Goal: Book appointment/travel/reservation

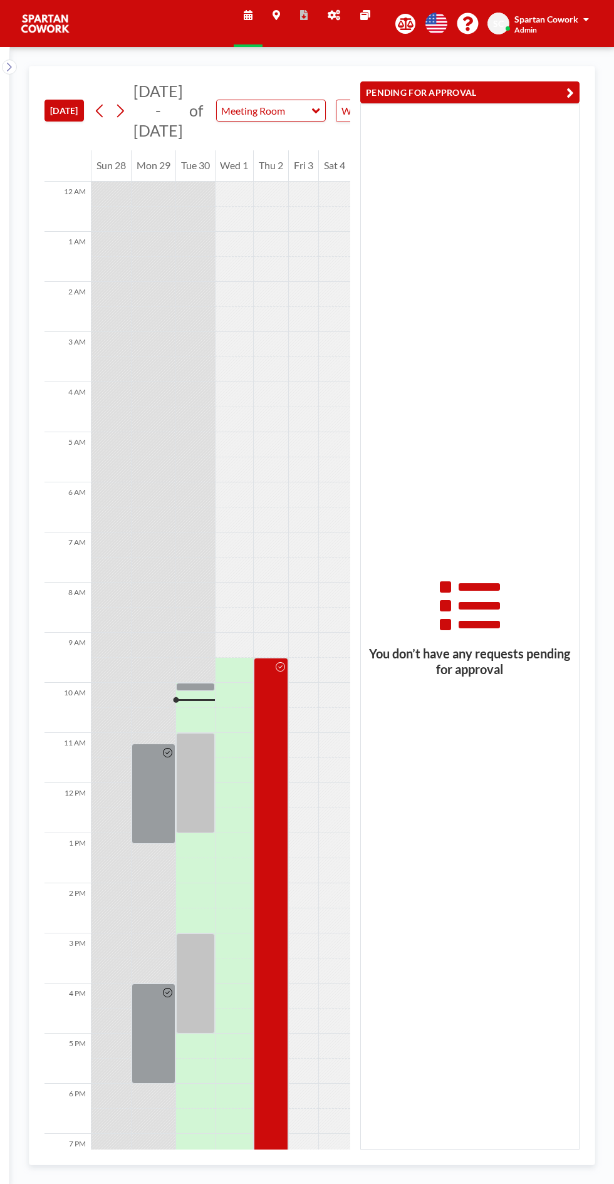
click at [209, 690] on div at bounding box center [195, 687] width 39 height 8
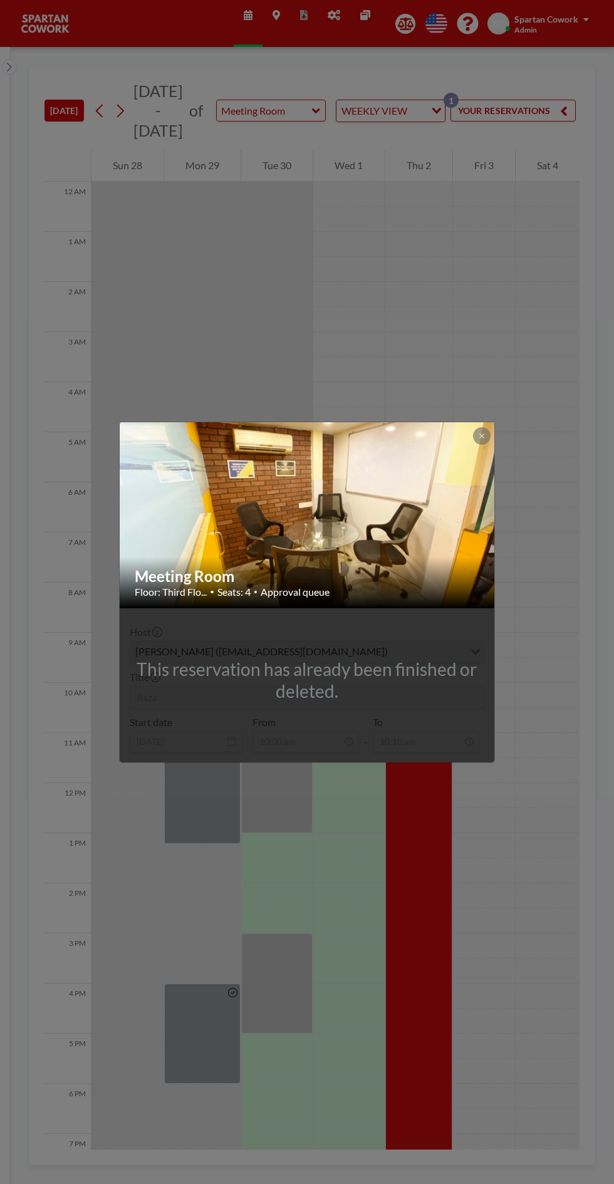
click at [485, 444] on div at bounding box center [482, 436] width 18 height 18
click at [476, 457] on img at bounding box center [308, 515] width 376 height 282
click at [487, 436] on button at bounding box center [482, 436] width 18 height 18
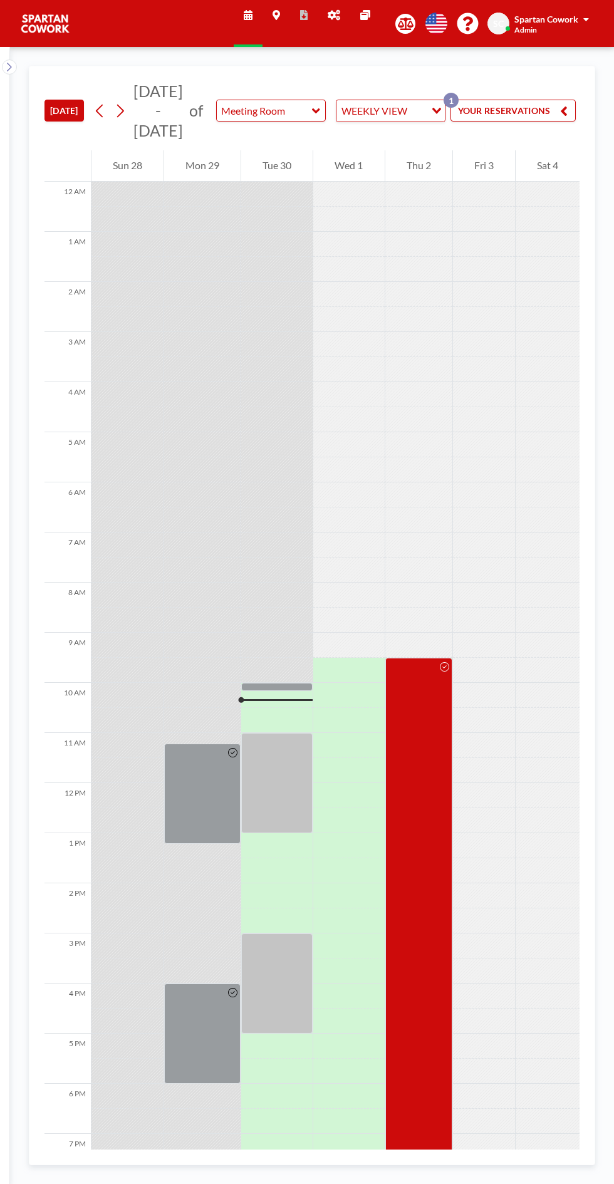
click at [287, 759] on div at bounding box center [276, 783] width 71 height 100
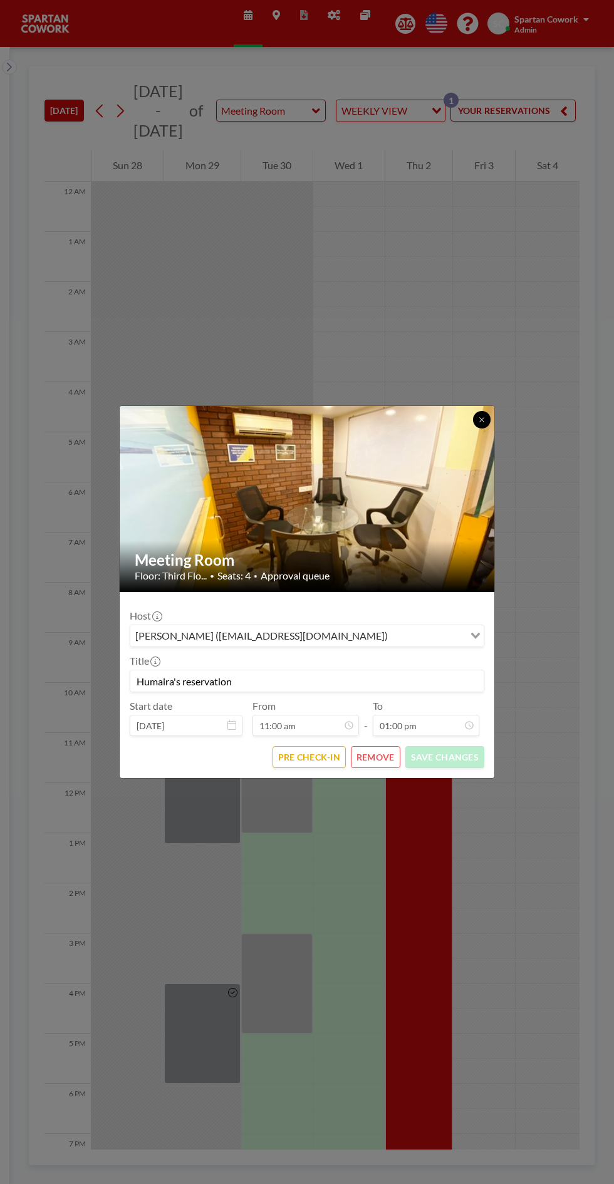
click at [484, 425] on button at bounding box center [482, 420] width 18 height 18
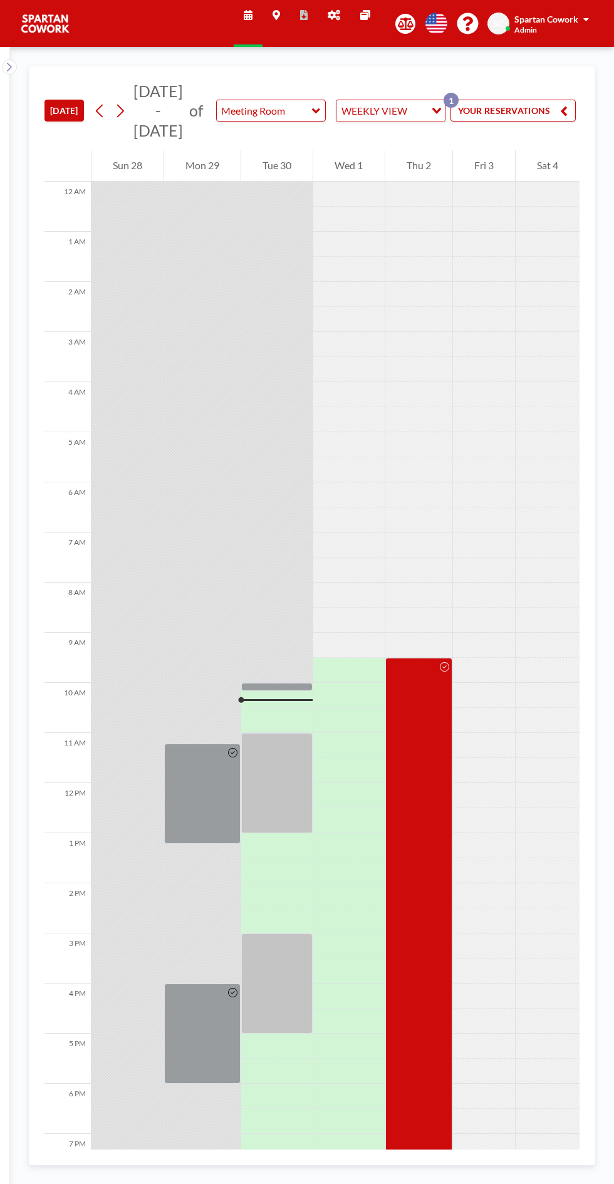
scroll to position [0, 128]
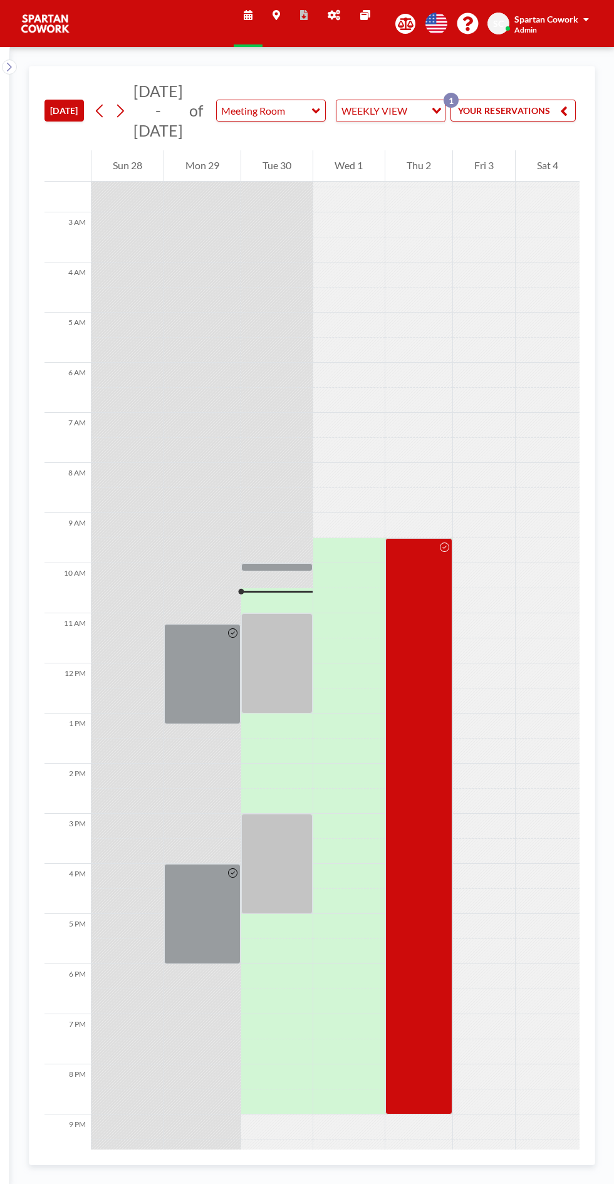
scroll to position [120, 0]
click at [301, 669] on div at bounding box center [276, 663] width 71 height 100
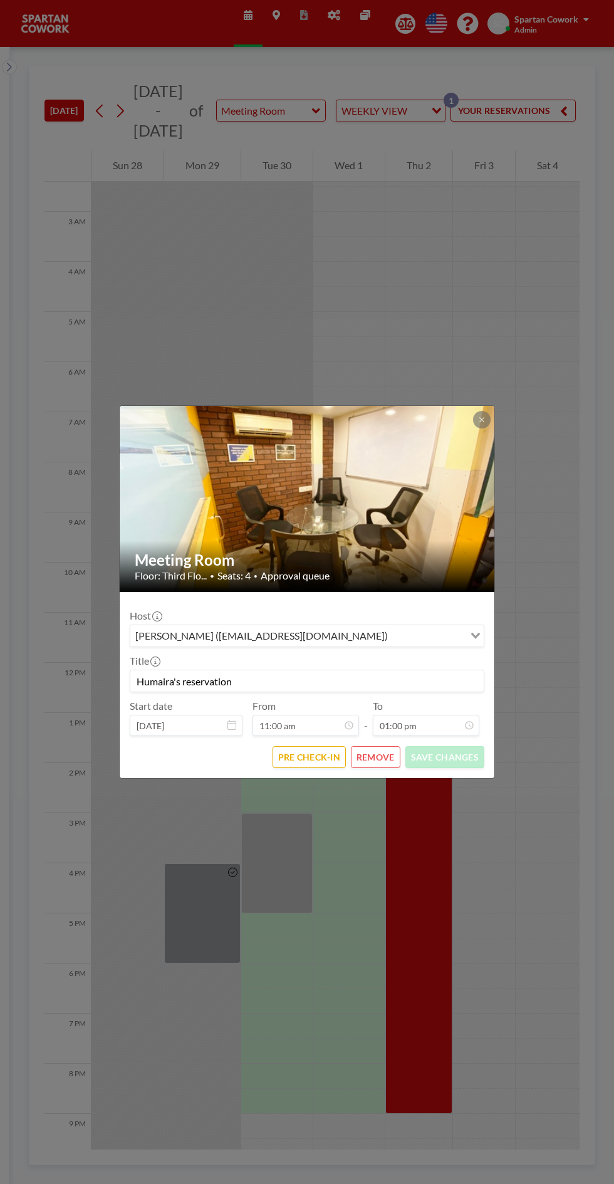
click at [481, 420] on icon at bounding box center [481, 419] width 4 height 4
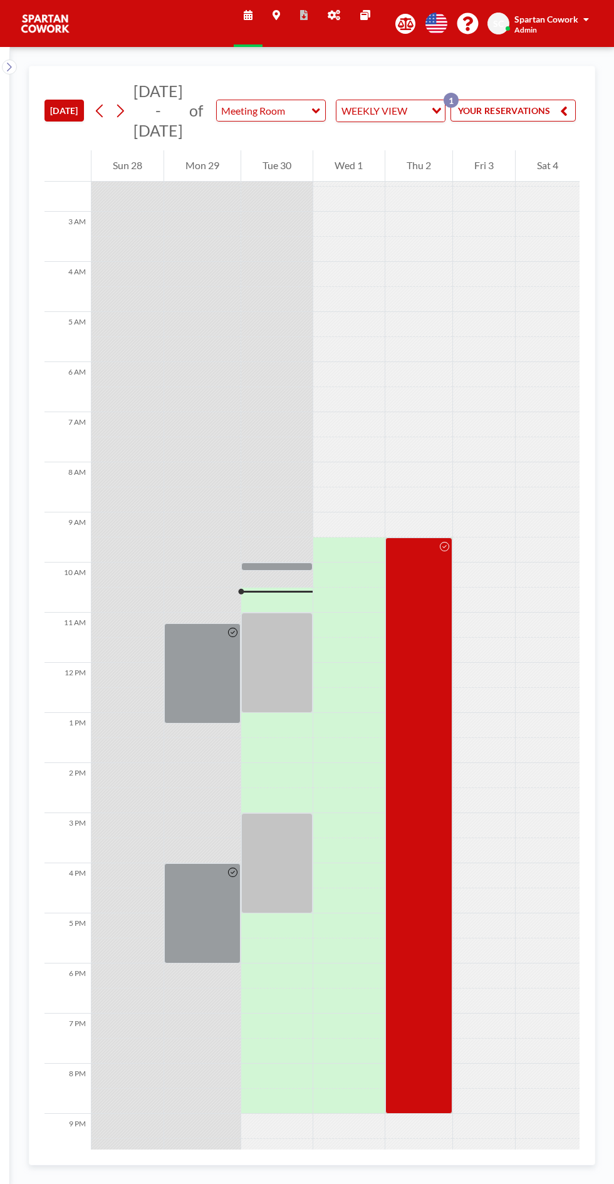
click at [284, 569] on div at bounding box center [276, 567] width 71 height 8
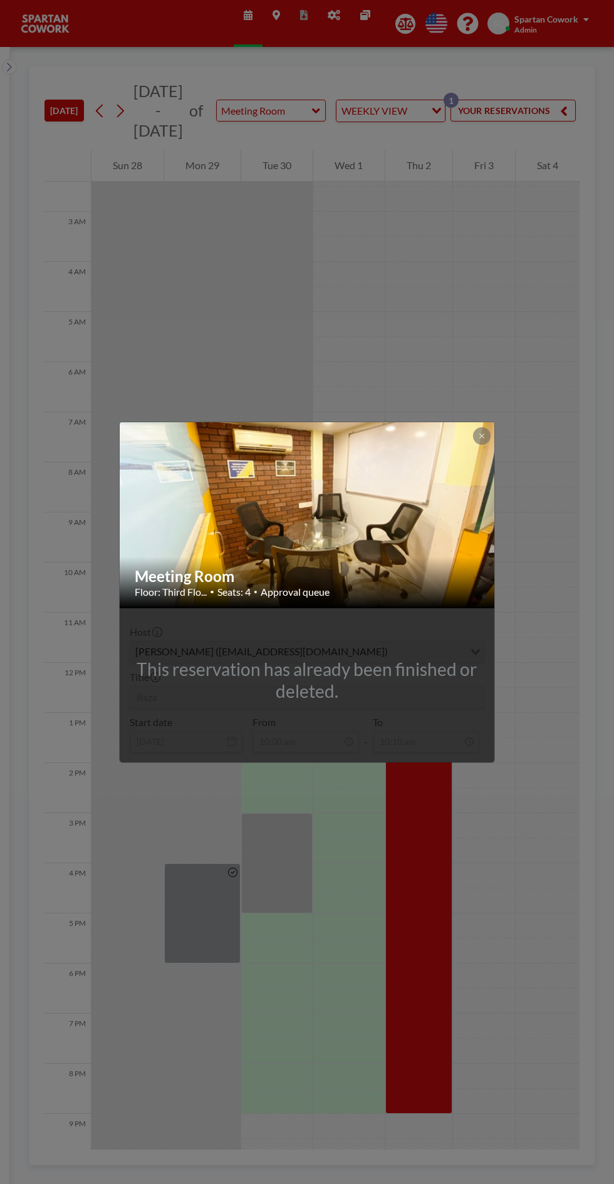
click at [485, 437] on icon at bounding box center [482, 436] width 8 height 8
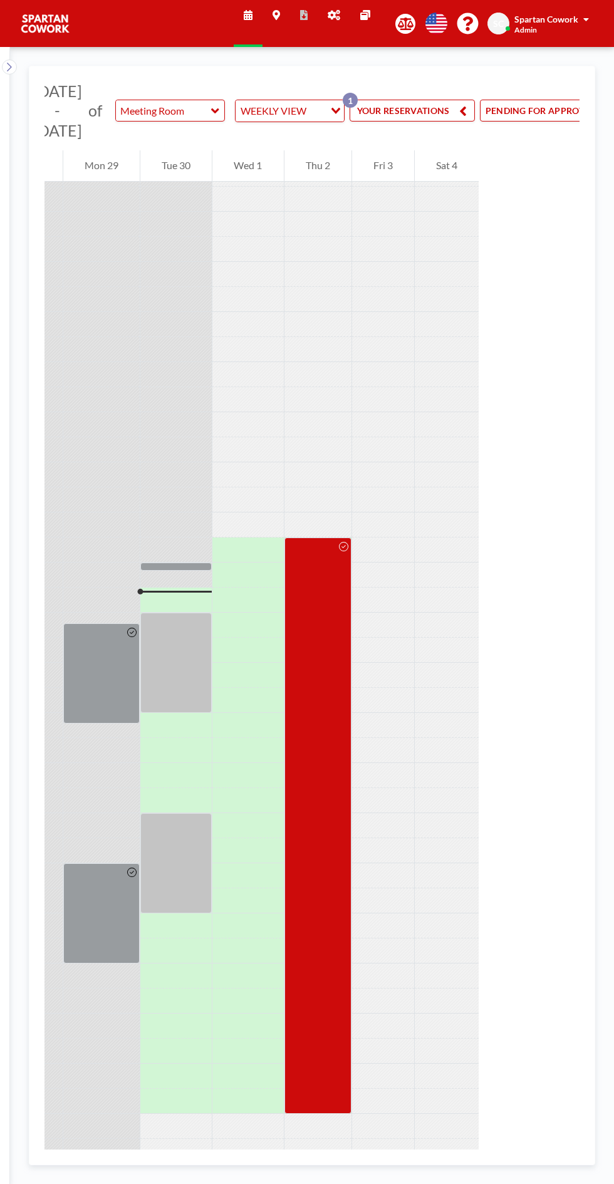
scroll to position [0, 128]
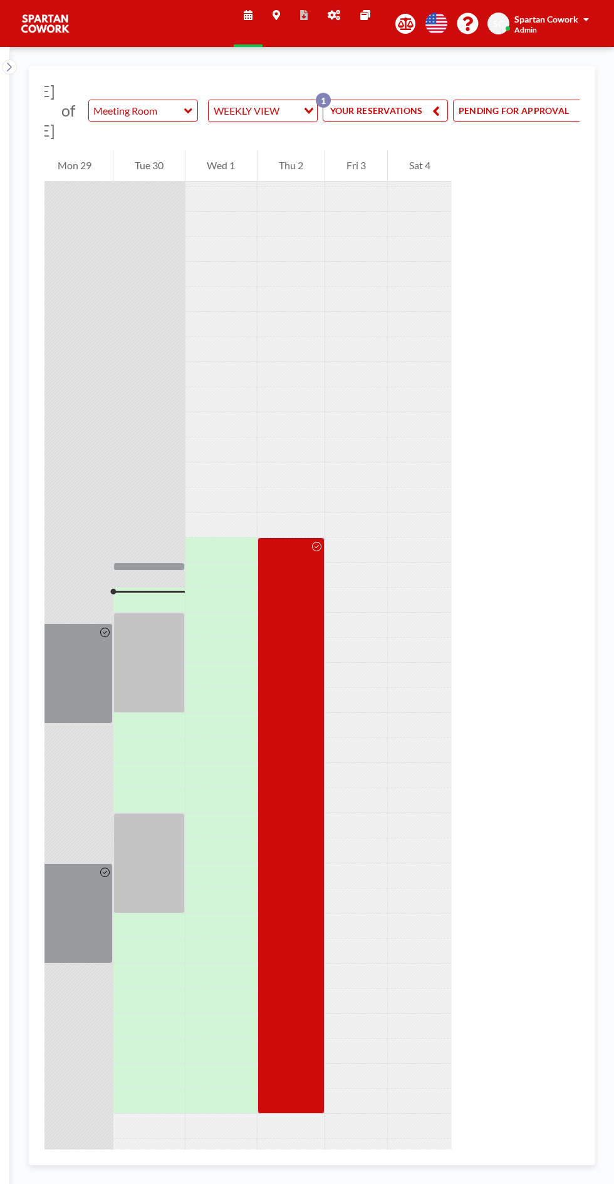
click at [521, 105] on button "PENDING FOR APPROVAL" at bounding box center [523, 111] width 140 height 22
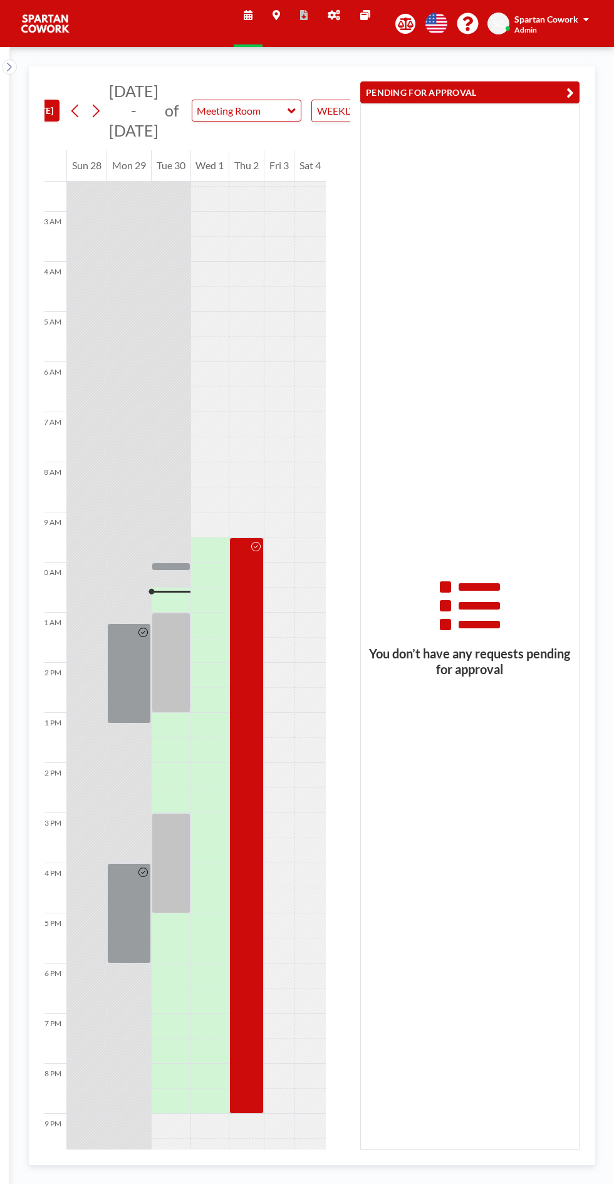
scroll to position [0, 23]
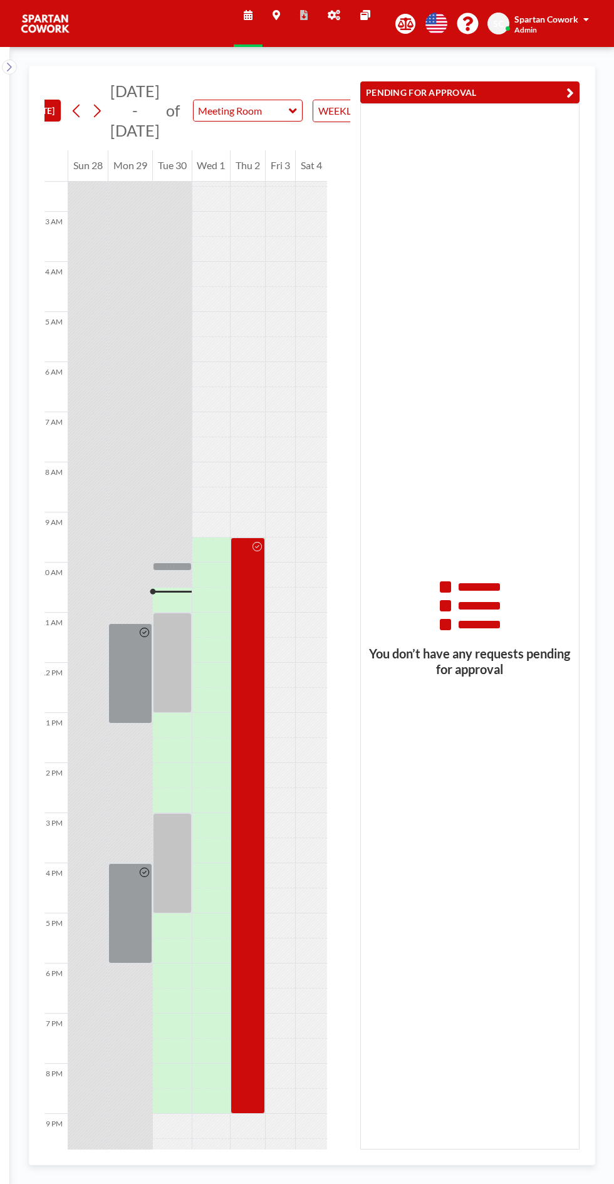
click at [172, 853] on div at bounding box center [172, 863] width 39 height 100
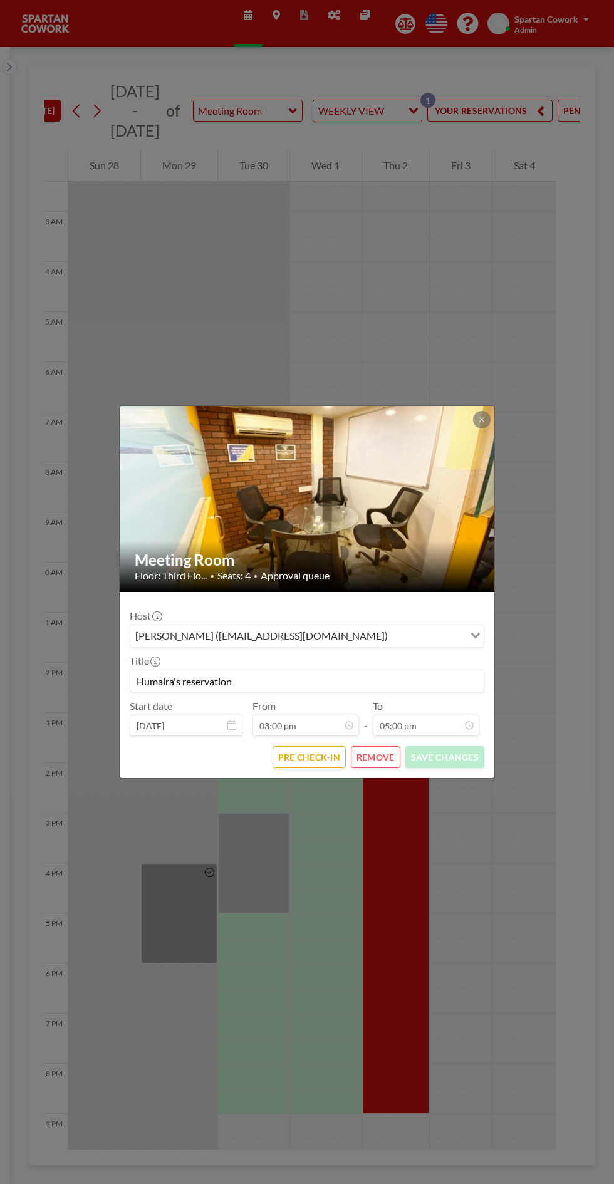
click at [481, 420] on icon at bounding box center [481, 419] width 4 height 4
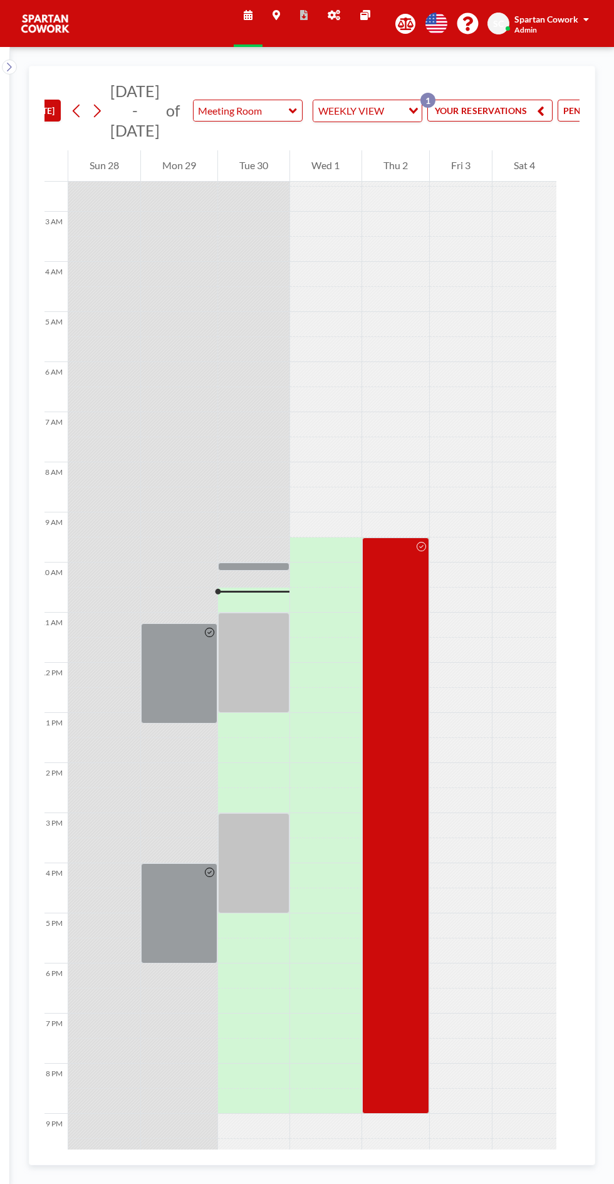
click at [246, 650] on div at bounding box center [253, 663] width 71 height 100
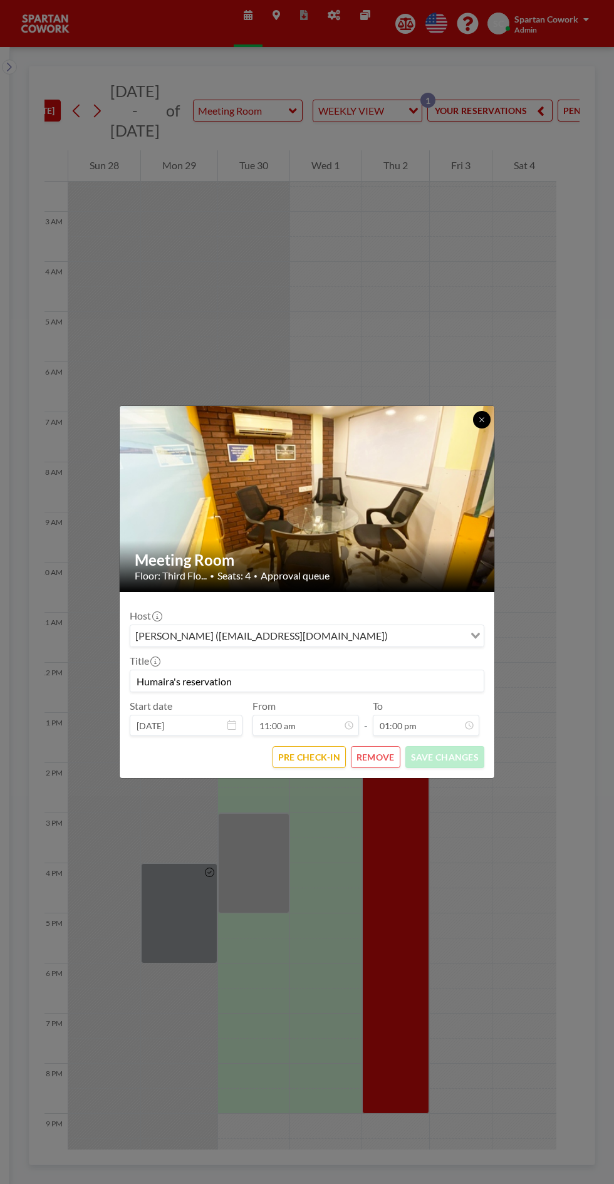
click at [481, 420] on icon at bounding box center [481, 419] width 4 height 4
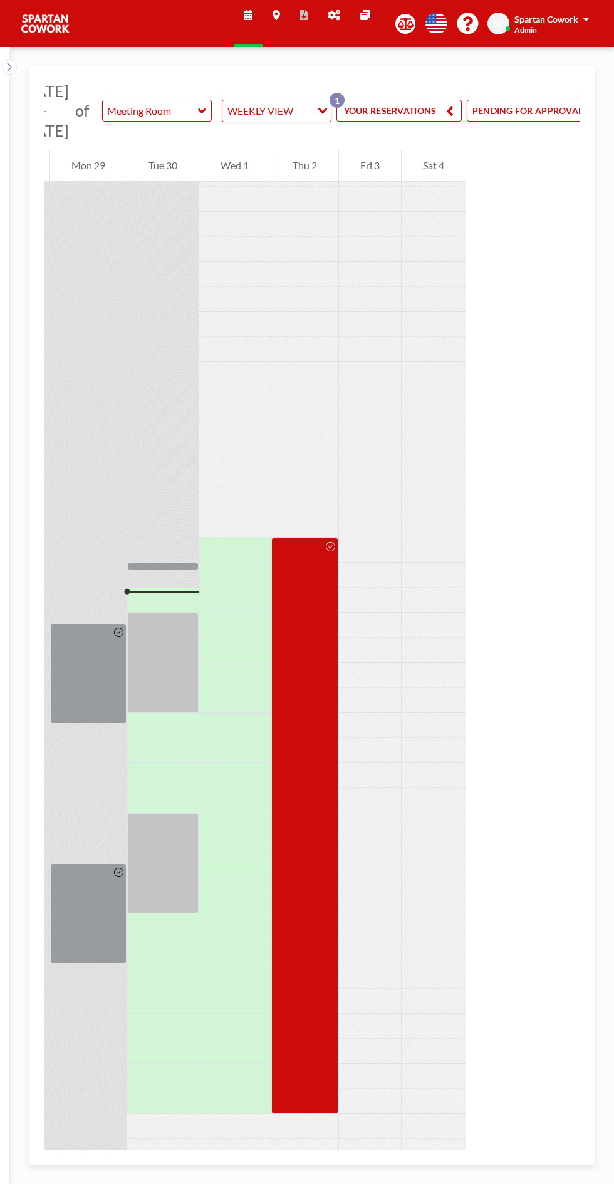
scroll to position [0, 128]
